Goal: Task Accomplishment & Management: Complete application form

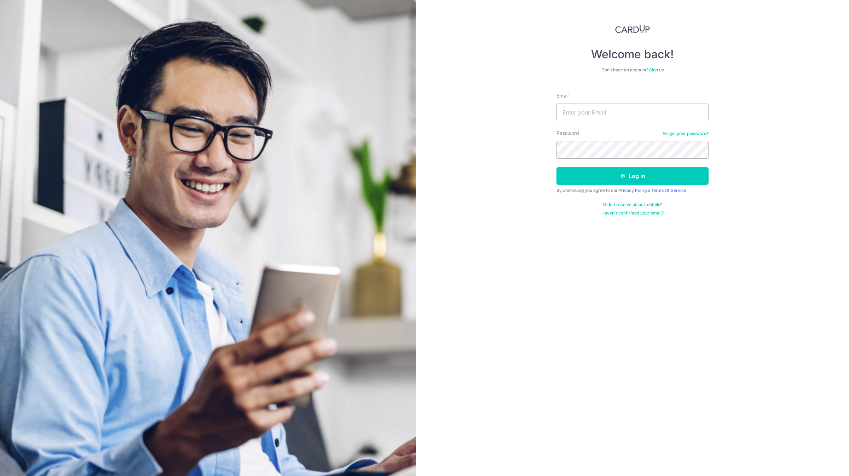
click at [582, 122] on form "Email Password Forgot your password? Log in By continuing you agree to our Priv…" at bounding box center [632, 151] width 152 height 129
click at [586, 118] on input "Email" at bounding box center [632, 113] width 152 height 18
type input "account@elitesprings.com"
click at [556, 167] on button "Log in" at bounding box center [632, 176] width 152 height 18
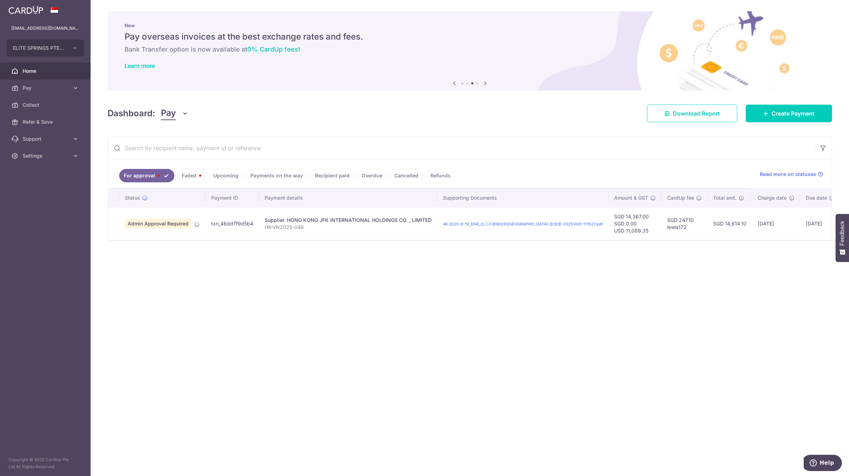
click at [51, 85] on span "Pay" at bounding box center [46, 87] width 47 height 7
click at [53, 111] on link "Payments" at bounding box center [45, 105] width 91 height 17
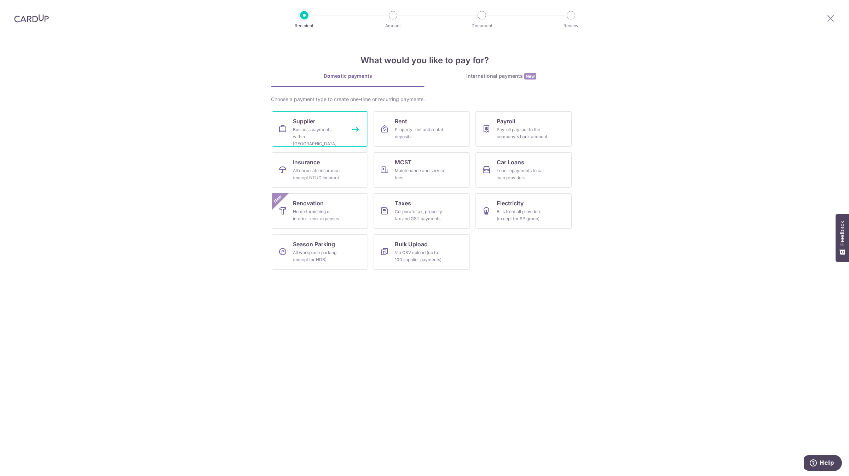
click at [331, 131] on div "Business payments within Singapore" at bounding box center [318, 136] width 51 height 21
click at [424, 212] on div "Corporate tax, property tax and GST payments" at bounding box center [420, 215] width 51 height 14
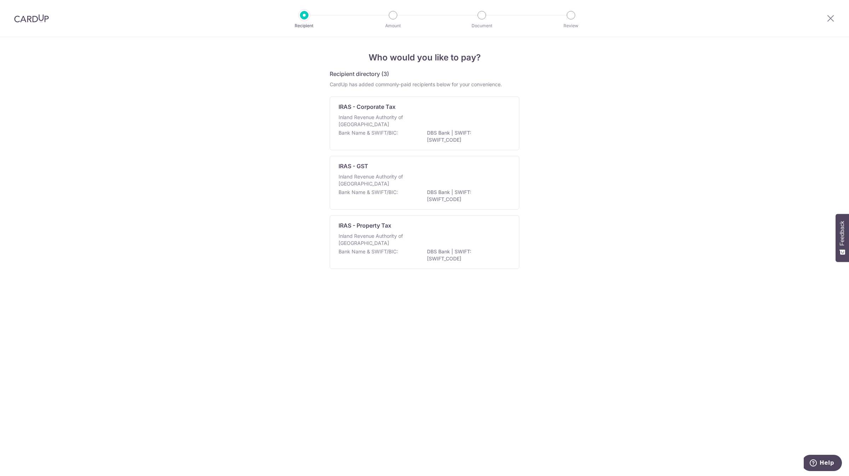
click at [408, 191] on div "Bank Name & SWIFT/BIC: DBS Bank | SWIFT: DBSSSGSGXXX" at bounding box center [424, 196] width 172 height 15
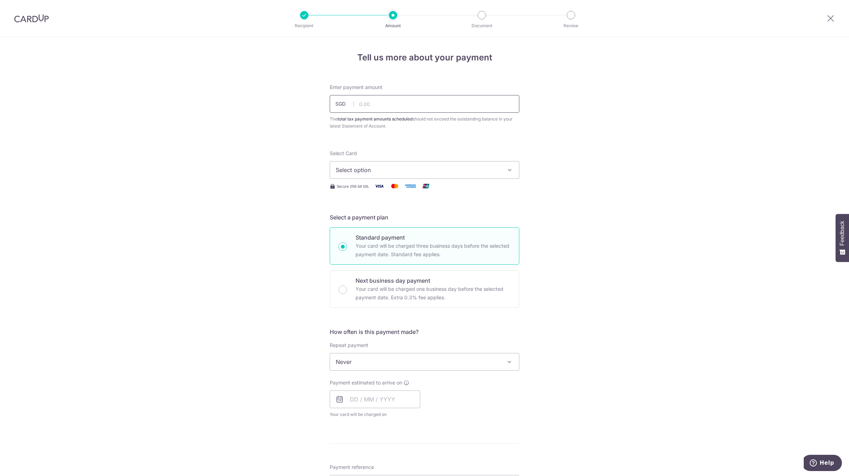
click at [384, 109] on input "text" at bounding box center [425, 104] width 190 height 18
click at [217, 410] on div "Tell us more about your payment Enter payment amount SGD The total tax payment …" at bounding box center [424, 389] width 849 height 704
click at [183, 255] on div "Tell us more about your payment Enter payment amount SGD The total tax payment …" at bounding box center [424, 389] width 849 height 704
drag, startPoint x: 360, startPoint y: 227, endPoint x: 183, endPoint y: 491, distance: 318.1
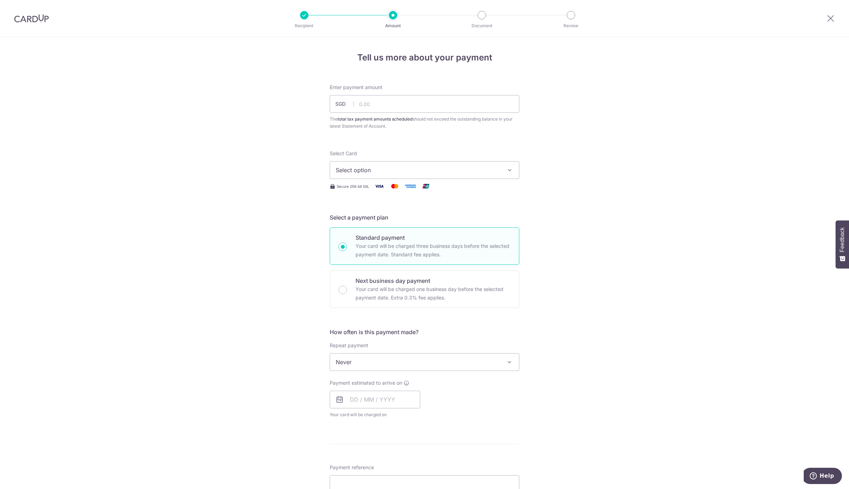
drag, startPoint x: 0, startPoint y: 198, endPoint x: 106, endPoint y: 266, distance: 125.2
drag, startPoint x: 106, startPoint y: 266, endPoint x: 664, endPoint y: 186, distance: 563.9
click at [664, 186] on div "Tell us more about your payment Enter payment amount SGD The total tax payment …" at bounding box center [424, 389] width 849 height 704
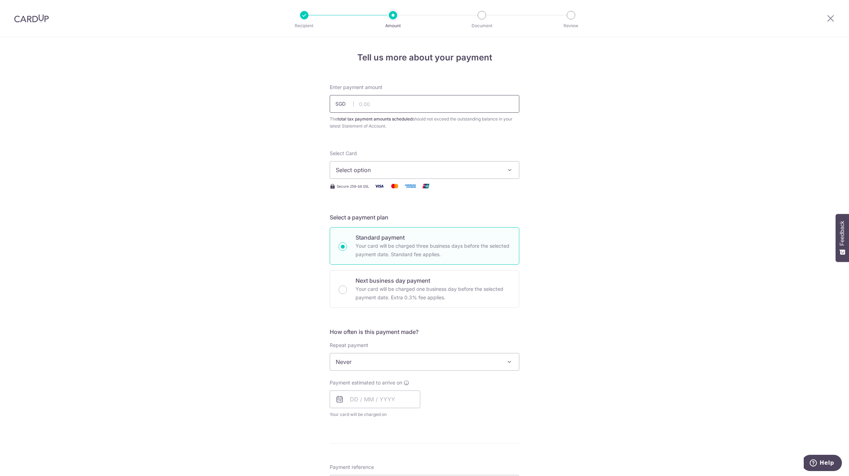
click at [377, 106] on input "text" at bounding box center [425, 104] width 190 height 18
click at [387, 109] on input "text" at bounding box center [425, 104] width 190 height 18
paste input "39,281.93"
type input "39,281.93"
click at [389, 167] on span "Select option" at bounding box center [418, 170] width 165 height 8
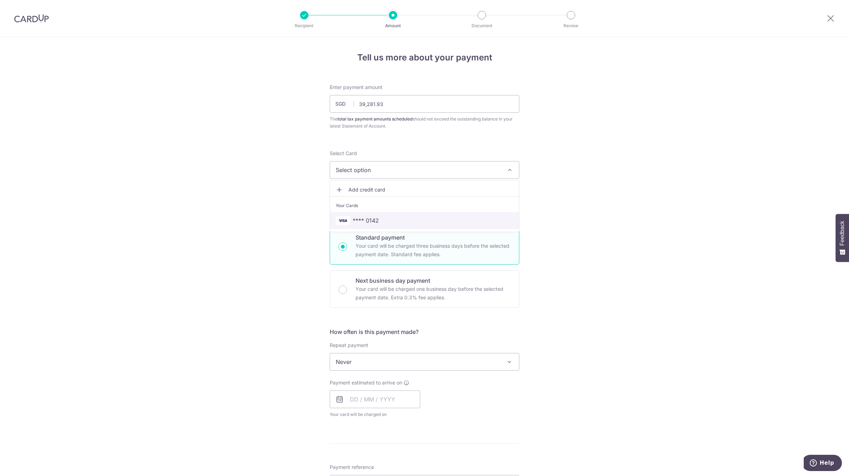
click at [386, 221] on span "**** 0142" at bounding box center [424, 220] width 177 height 8
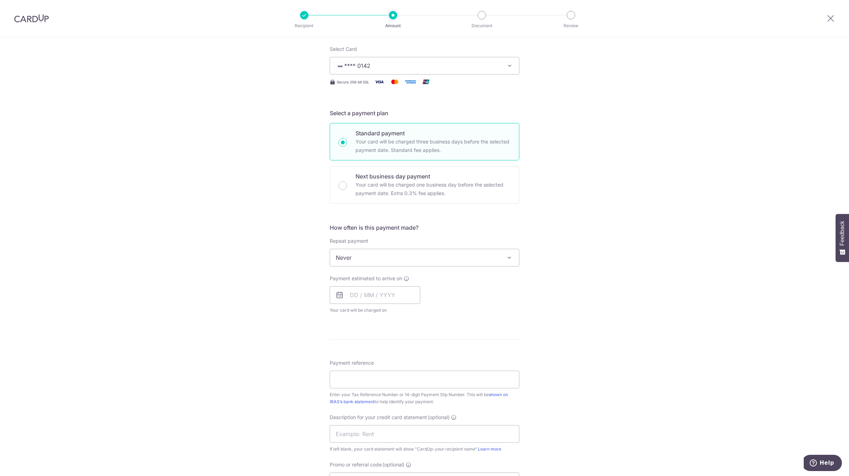
scroll to position [106, 0]
click at [379, 293] on input "text" at bounding box center [375, 294] width 91 height 18
click at [370, 358] on link "7" at bounding box center [372, 357] width 11 height 11
type input "[DATE]"
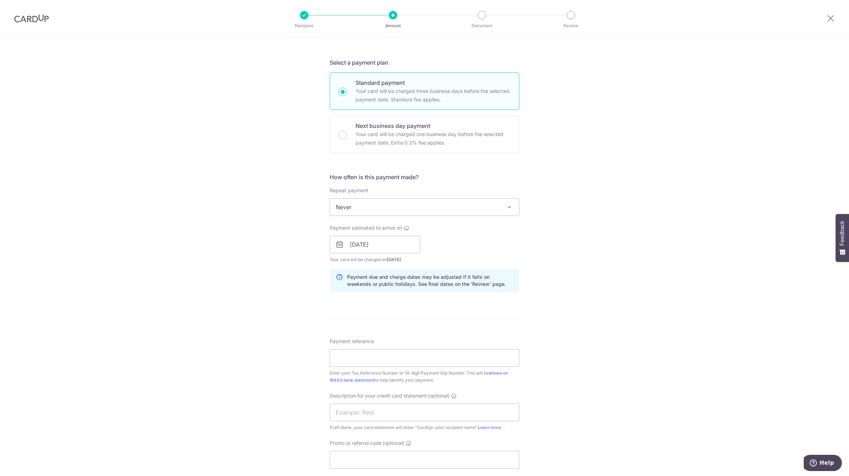
scroll to position [159, 0]
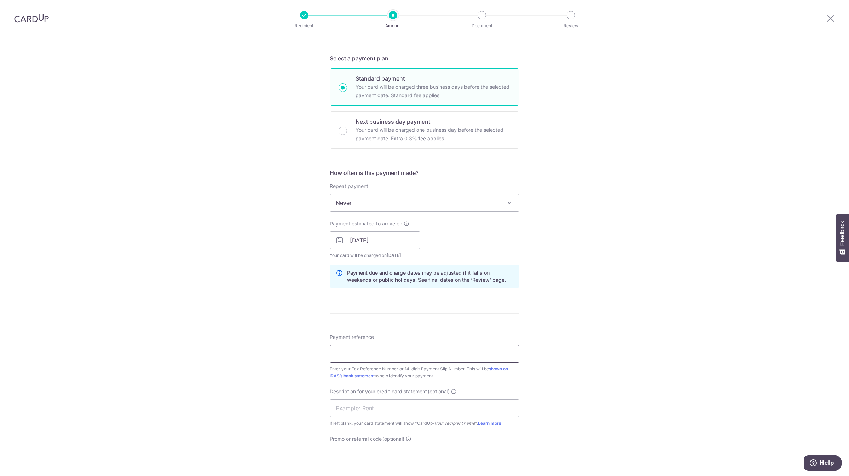
click at [395, 358] on input "Payment reference" at bounding box center [425, 354] width 190 height 18
click at [367, 355] on input "GST FOR SEP TO NOV 24" at bounding box center [425, 354] width 190 height 18
type input "GST FOR JUN TO AUG 25"
click at [402, 355] on input "GST FOR JUN TO AUG 25" at bounding box center [425, 354] width 190 height 18
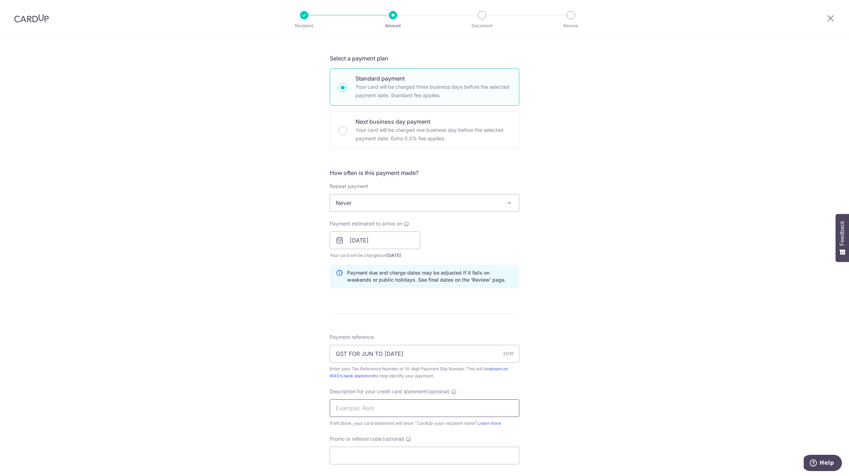
drag, startPoint x: 363, startPoint y: 410, endPoint x: 356, endPoint y: 404, distance: 9.6
click at [363, 410] on input "text" at bounding box center [425, 409] width 190 height 18
paste input "GST FOR JUN TO"
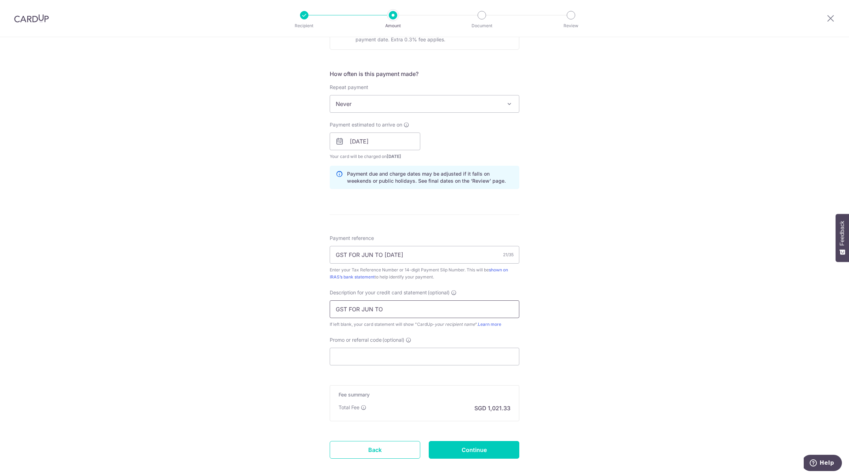
scroll to position [265, 0]
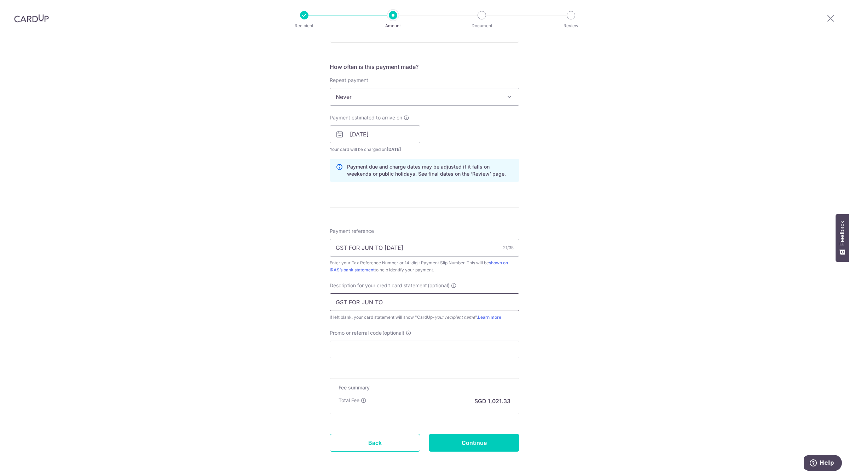
drag, startPoint x: 391, startPoint y: 303, endPoint x: 346, endPoint y: 299, distance: 44.7
click at [346, 299] on input "GST FOR JUN TO" at bounding box center [425, 302] width 190 height 18
type input "GST JUN - AUG25"
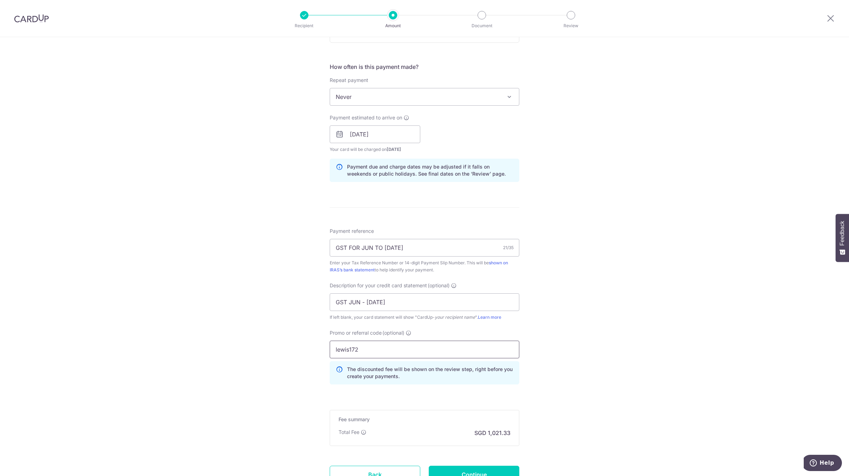
type input "lewis172"
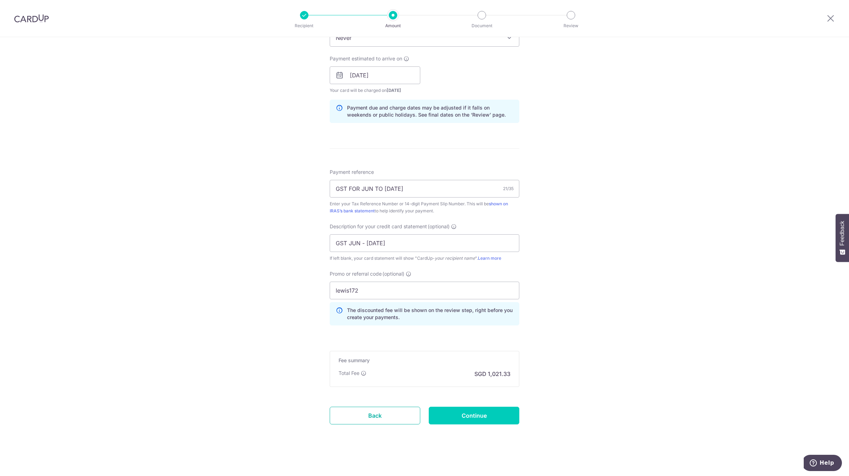
scroll to position [326, 0]
click at [476, 416] on input "Continue" at bounding box center [473, 415] width 91 height 18
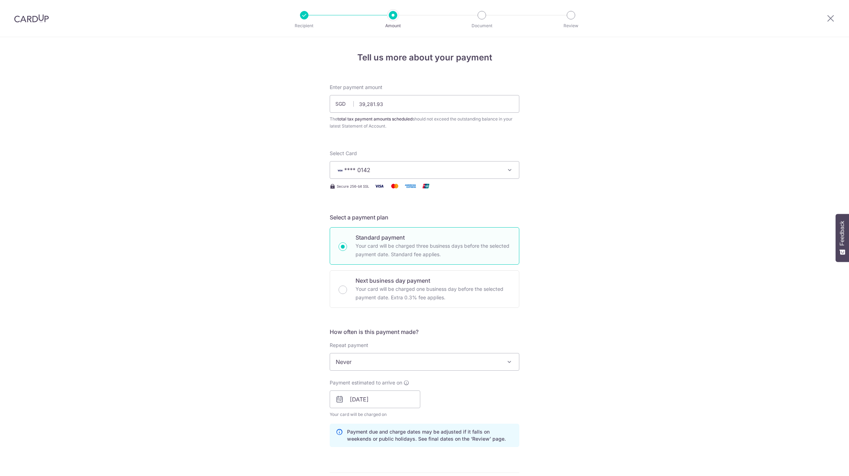
scroll to position [345, 0]
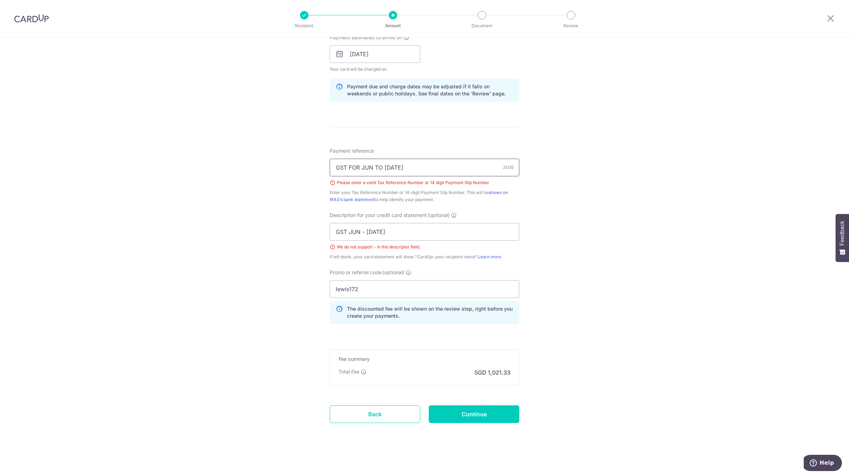
drag, startPoint x: 416, startPoint y: 166, endPoint x: 294, endPoint y: 154, distance: 122.2
click at [294, 154] on div "Tell us more about your payment Enter payment amount SGD 39,281.93 39281.93 The…" at bounding box center [424, 84] width 849 height 785
type input "201917820K"
click at [363, 230] on input "GST JUN - AUG25" at bounding box center [425, 232] width 190 height 18
type input "GST JUN toAUG25"
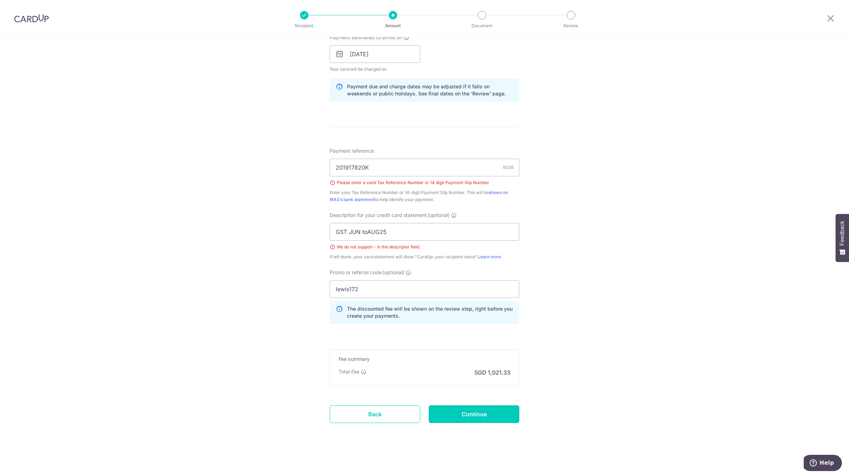
click at [455, 410] on input "Continue" at bounding box center [473, 415] width 91 height 18
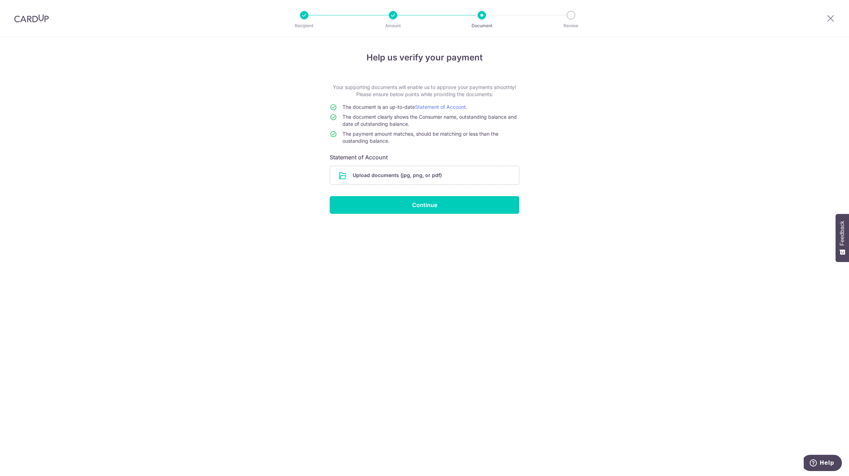
click at [441, 181] on input "file" at bounding box center [424, 175] width 189 height 18
click at [400, 174] on input "file" at bounding box center [424, 175] width 189 height 18
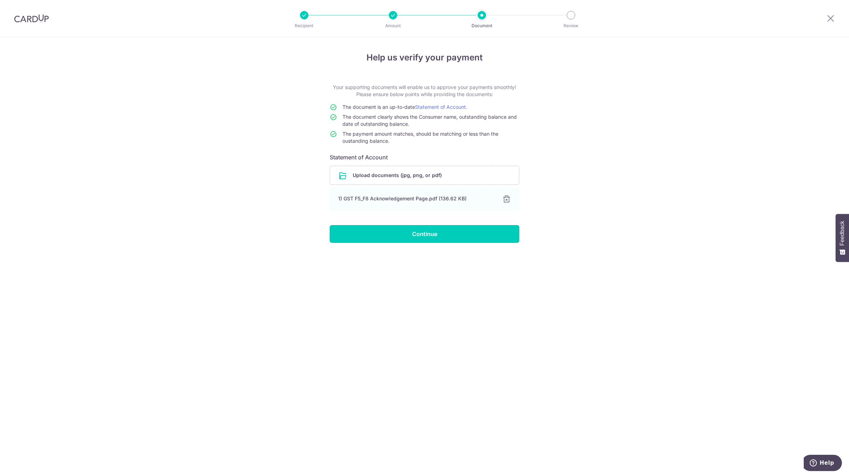
click at [398, 231] on input "Continue" at bounding box center [425, 234] width 190 height 18
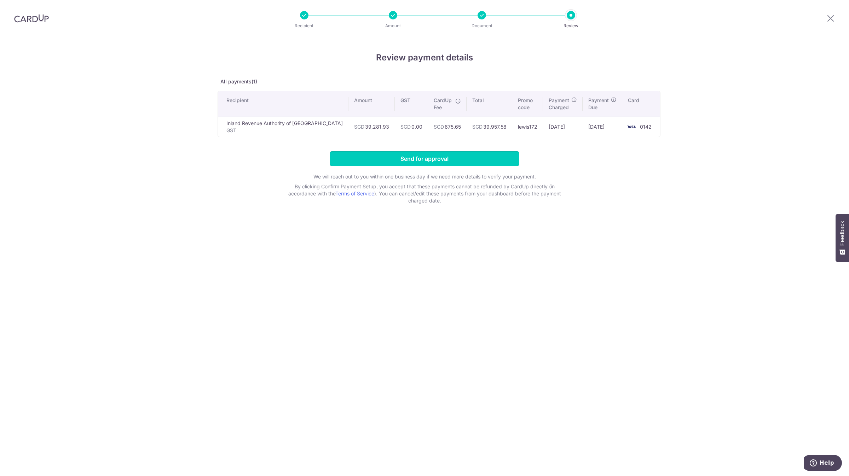
click at [367, 160] on input "Send for approval" at bounding box center [425, 158] width 190 height 15
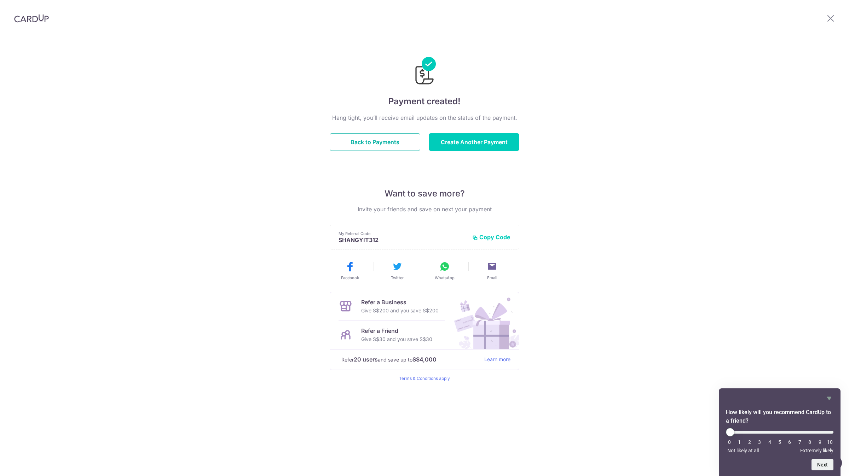
click at [389, 143] on button "Back to Payments" at bounding box center [375, 142] width 91 height 18
